Goal: Transaction & Acquisition: Book appointment/travel/reservation

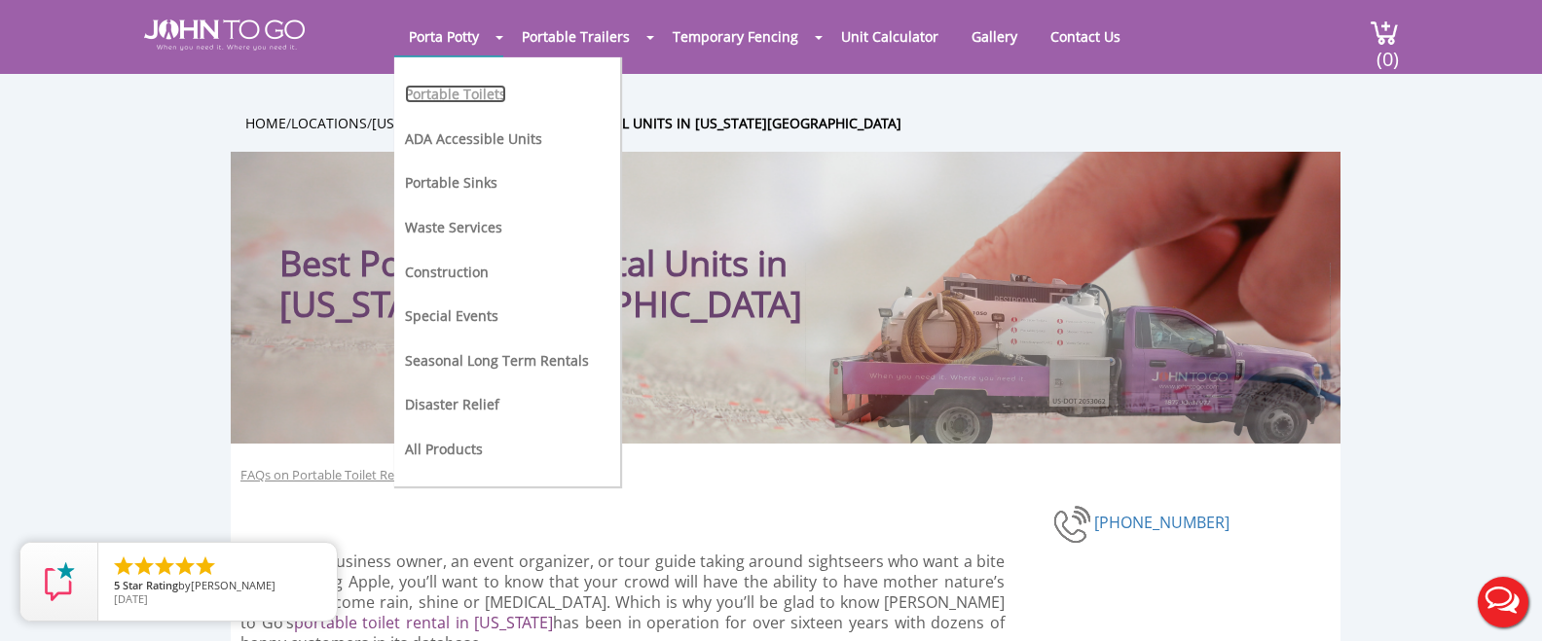
click at [461, 87] on link "Portable Toilets" at bounding box center [455, 94] width 101 height 18
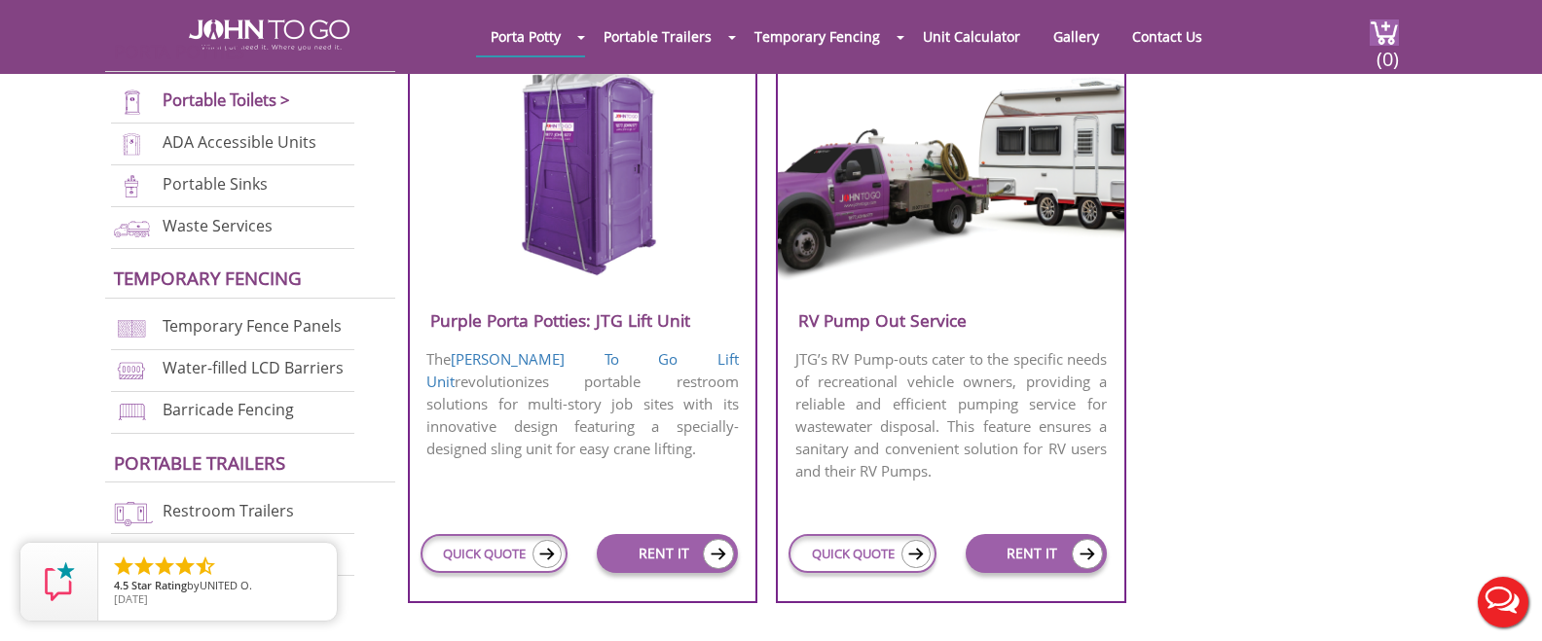
scroll to position [1931, 0]
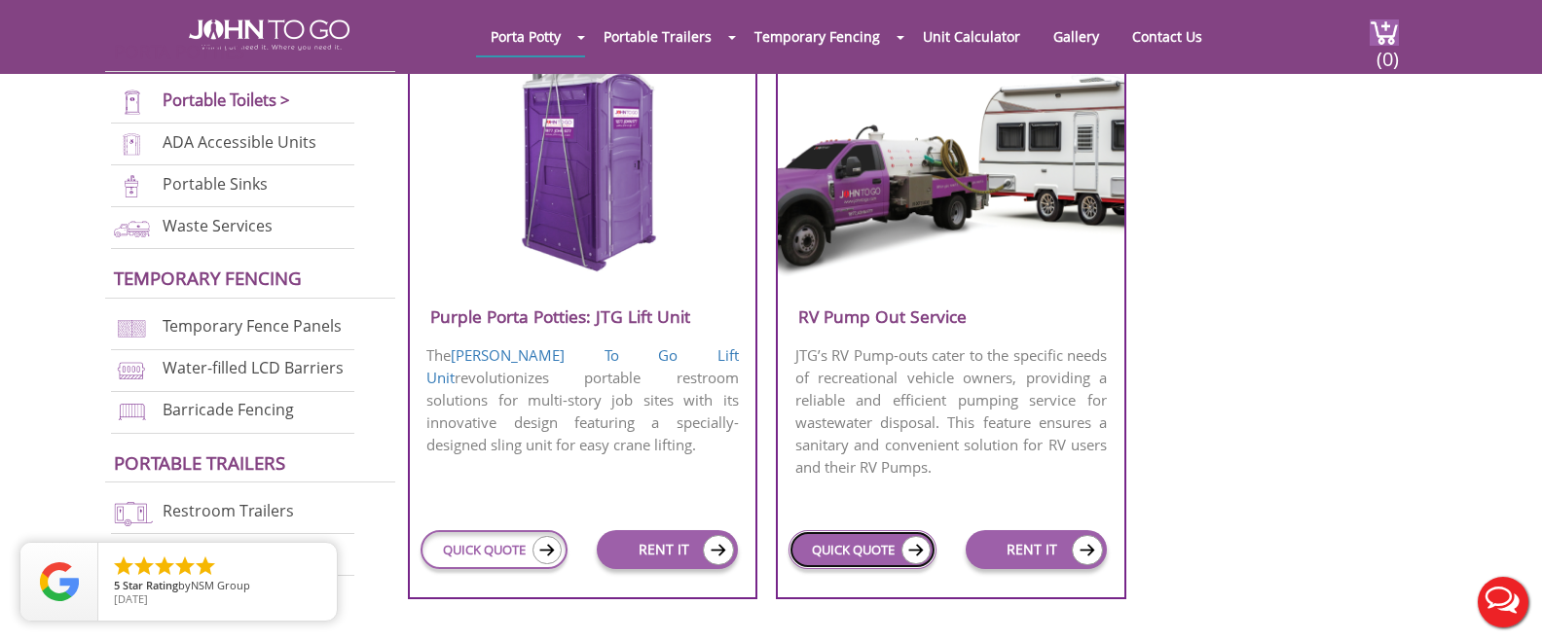
click at [884, 550] on link "QUICK QUOTE" at bounding box center [862, 549] width 148 height 39
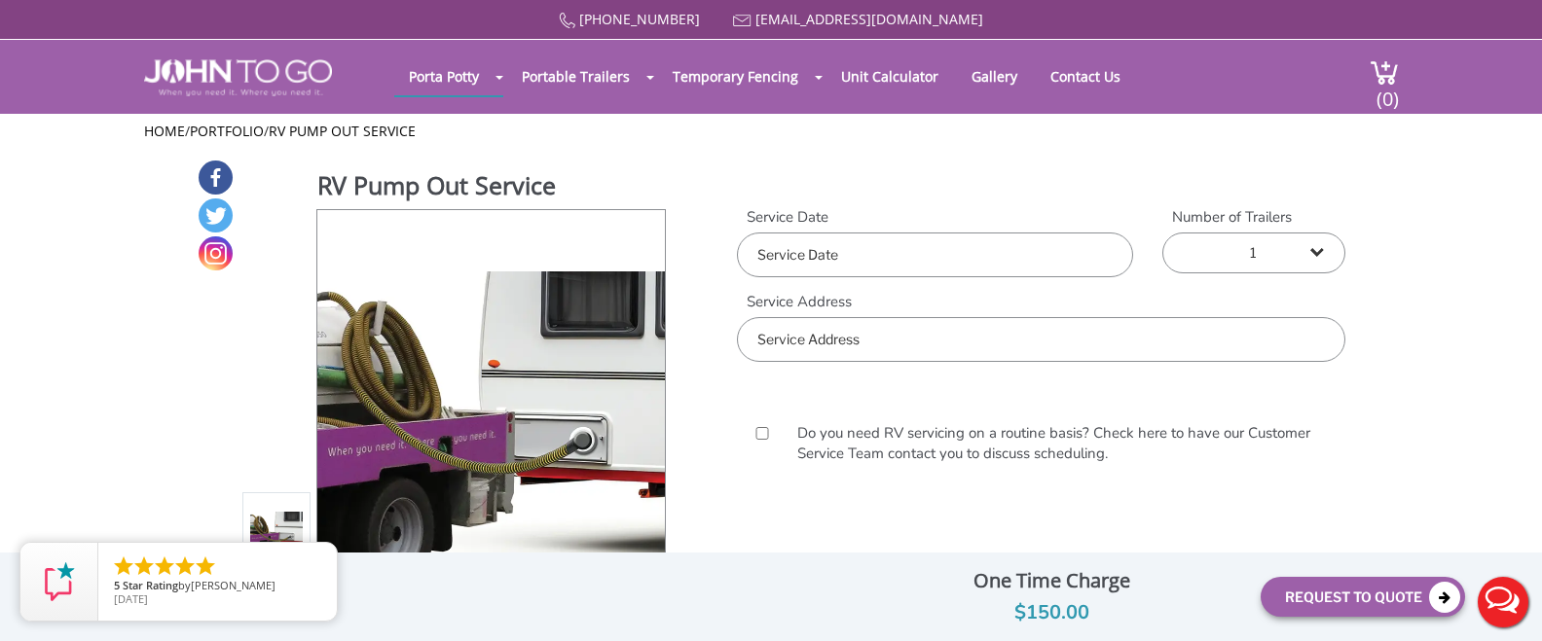
click at [892, 337] on input "text" at bounding box center [1041, 339] width 608 height 45
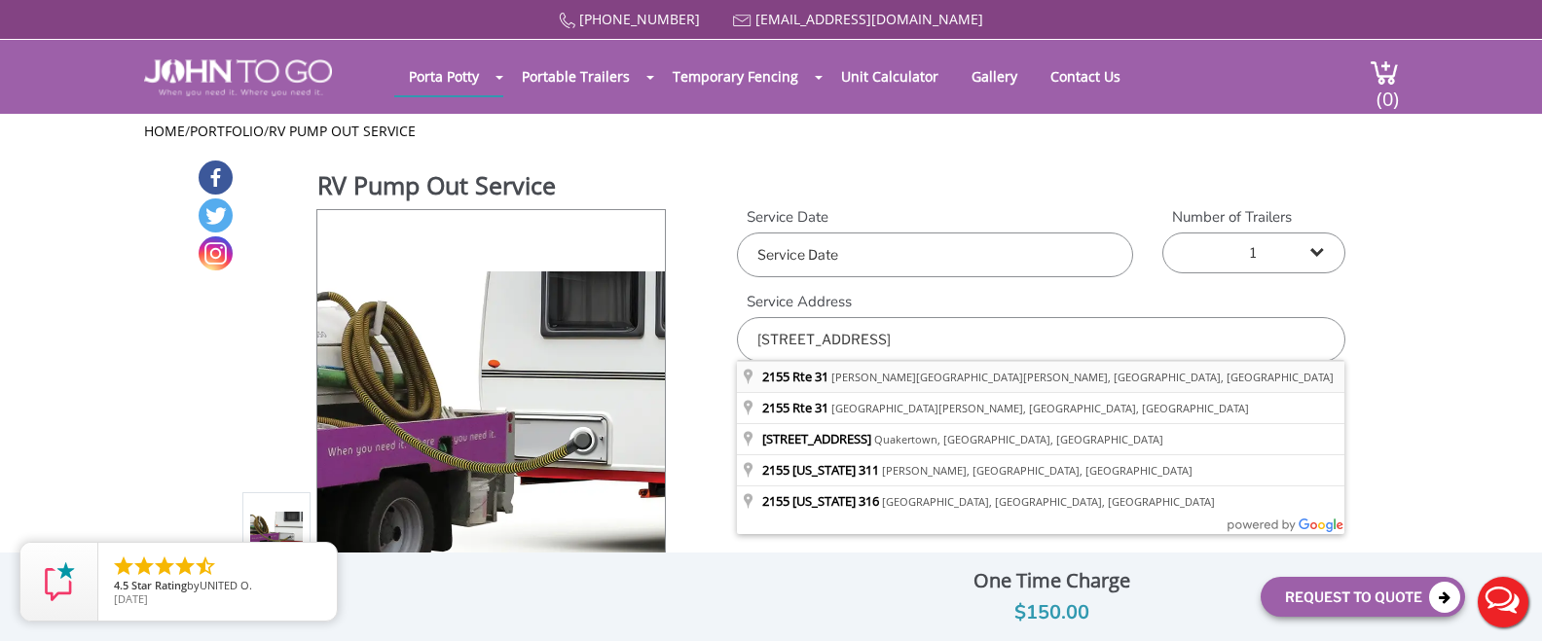
type input "2155 Rte 31, Glen Gardner, NJ, USA"
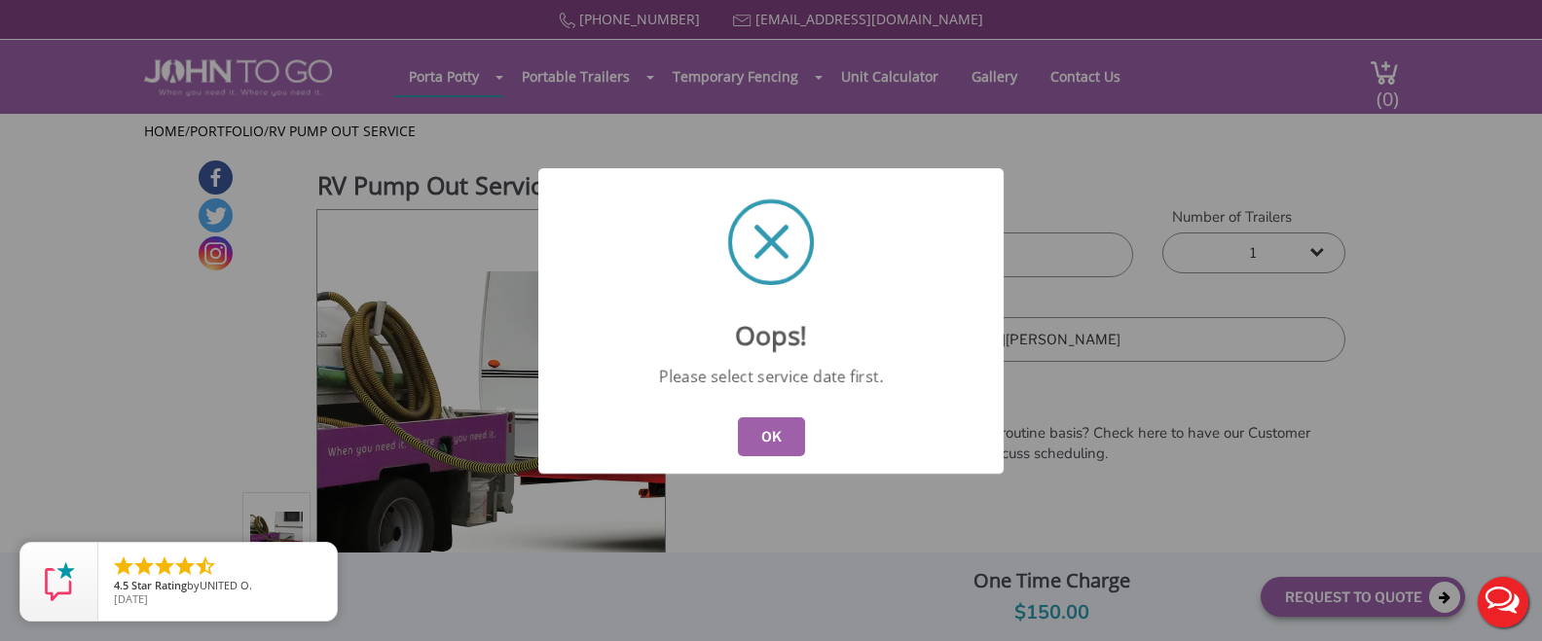
click at [772, 447] on button "OK" at bounding box center [771, 437] width 67 height 39
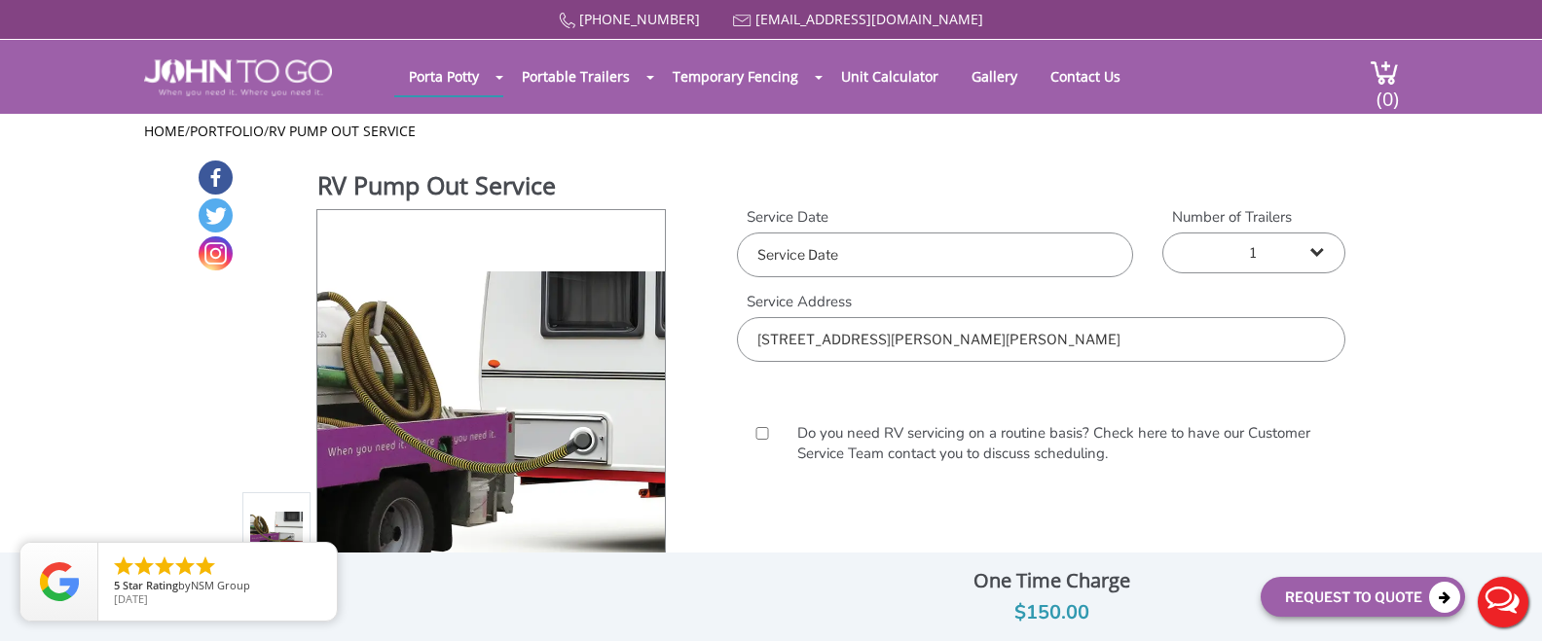
click at [877, 251] on input "text" at bounding box center [935, 255] width 396 height 45
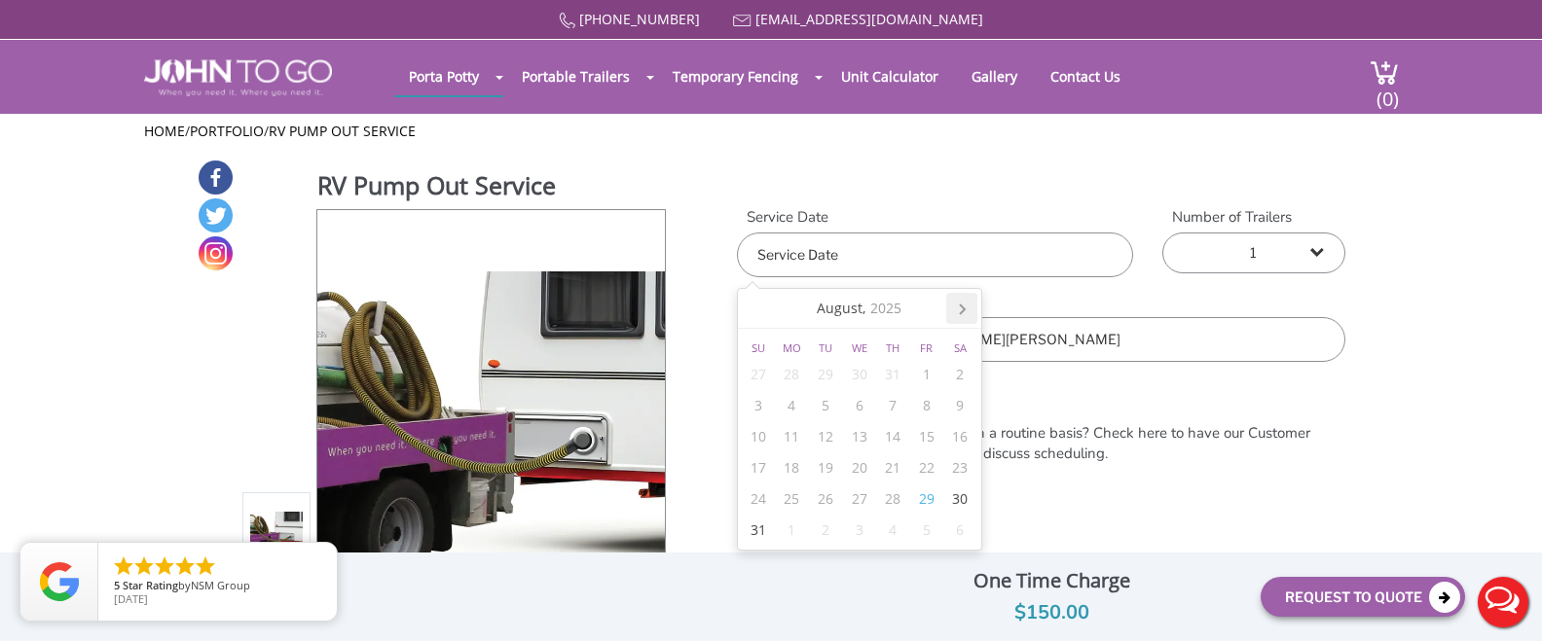
click at [962, 306] on icon at bounding box center [962, 310] width 5 height 10
click at [860, 445] on div "17" at bounding box center [859, 436] width 34 height 31
type input "09/17/2025"
click at [1076, 396] on div "Do you need RV servicing on a routine basis? Check here to have our Customer Se…" at bounding box center [1041, 446] width 608 height 168
